Goal: Task Accomplishment & Management: Manage account settings

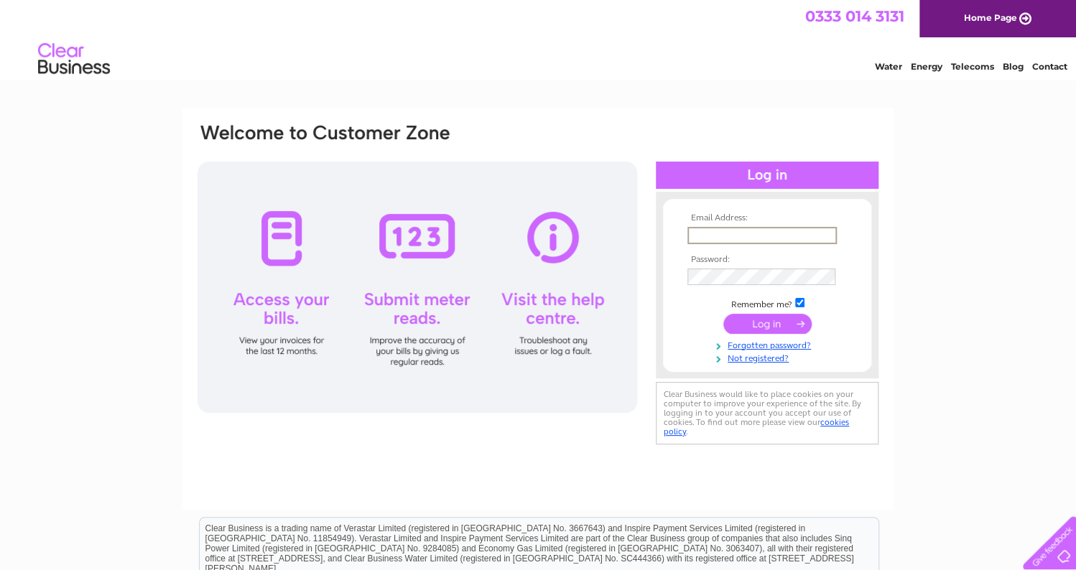
click at [696, 235] on input "text" at bounding box center [761, 235] width 149 height 17
type input "[EMAIL_ADDRESS][DOMAIN_NAME]"
click at [755, 324] on input "submit" at bounding box center [767, 323] width 88 height 20
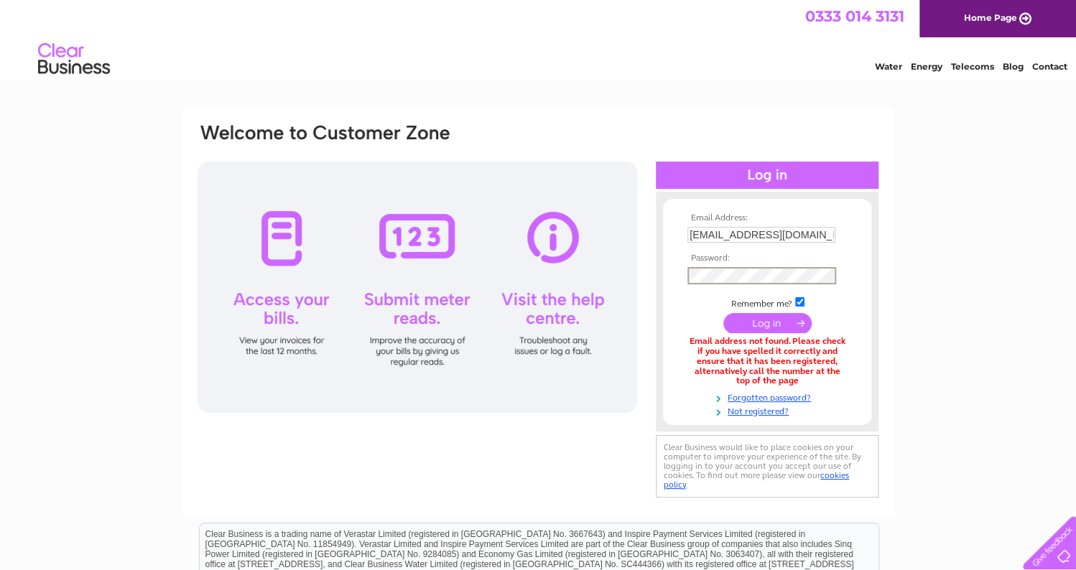
click at [741, 323] on input "submit" at bounding box center [767, 323] width 88 height 20
click at [741, 323] on input "submit" at bounding box center [767, 322] width 88 height 20
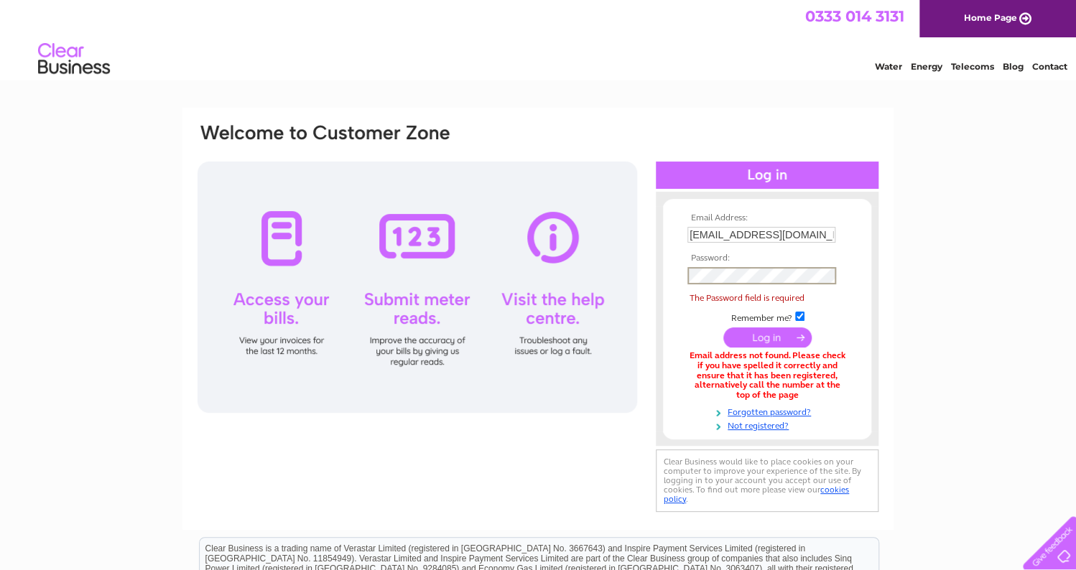
click at [741, 323] on td "Remember me?" at bounding box center [766, 316] width 167 height 14
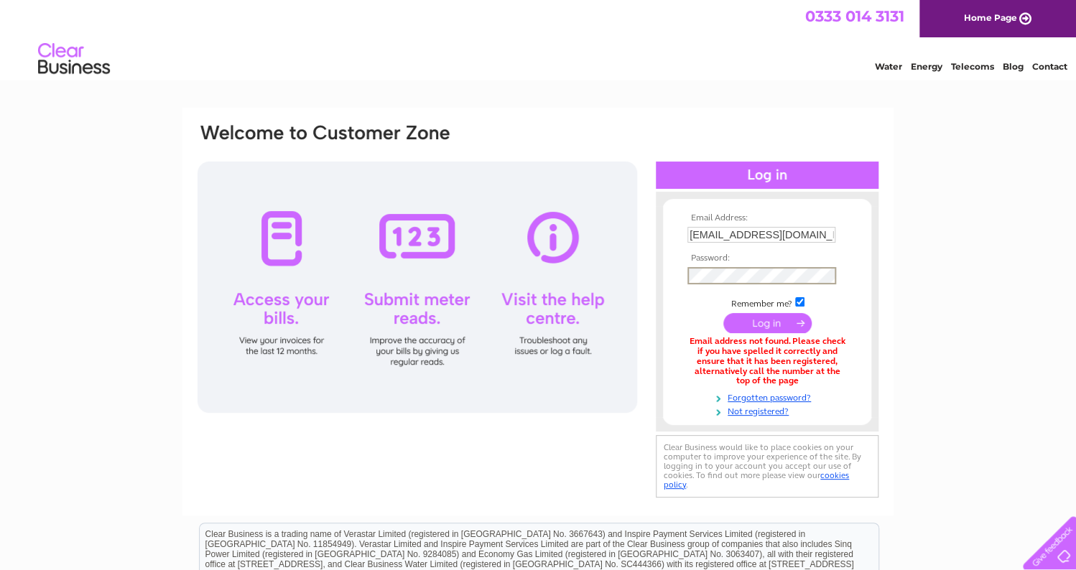
click at [723, 313] on input "submit" at bounding box center [767, 323] width 88 height 20
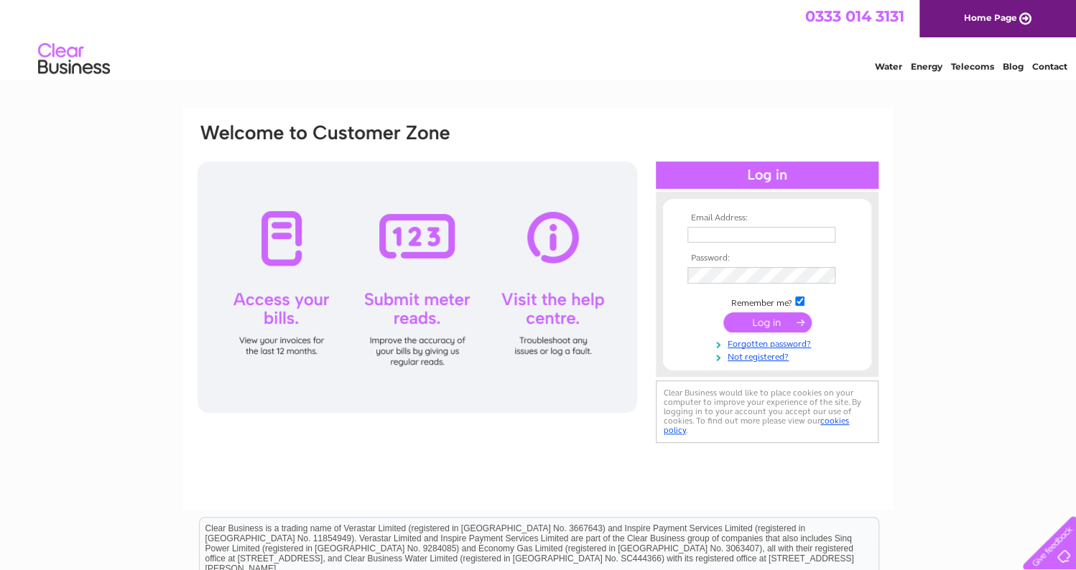
click at [744, 238] on input "text" at bounding box center [761, 235] width 148 height 16
type input "[EMAIL_ADDRESS][DOMAIN_NAME]"
click at [723, 313] on input "submit" at bounding box center [767, 323] width 88 height 20
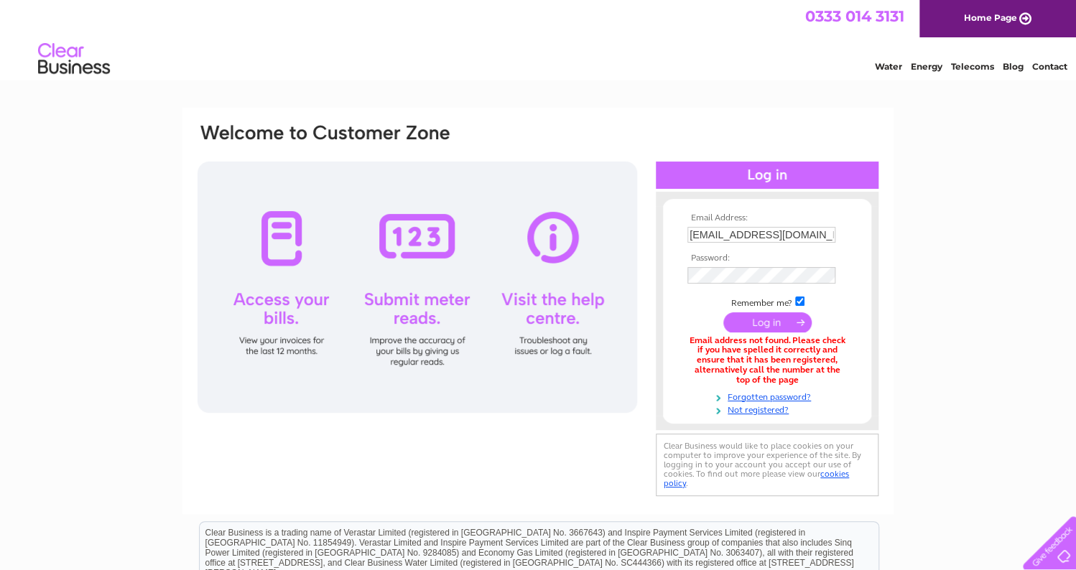
click at [524, 75] on div "Water Energy Telecoms Blog Contact" at bounding box center [538, 60] width 1076 height 47
